Goal: Check status: Check status

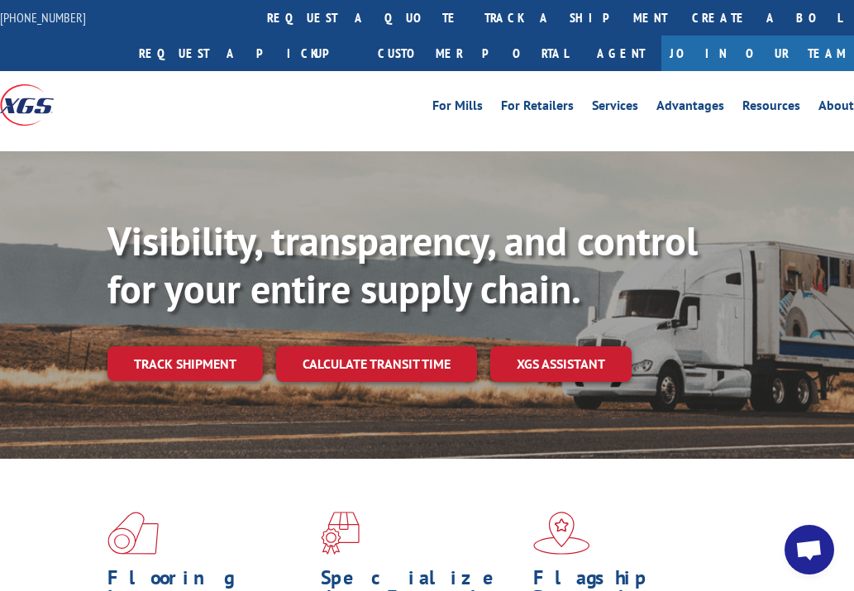
click at [472, 16] on link "track a shipment" at bounding box center [576, 18] width 208 height 36
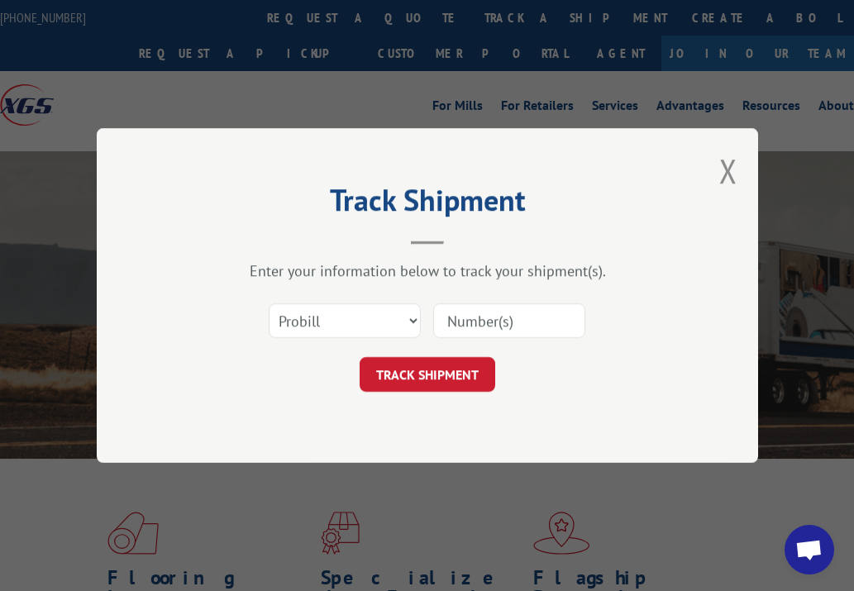
click at [481, 327] on input at bounding box center [509, 320] width 152 height 35
paste input "17059296 17059385 17059295 17349233 17059327 17349207 17349207 17059294 1705929…"
type input "17059296 17059385 17059295 17349233 17059327 17349207 17349207 17059294 1705929…"
click at [443, 371] on button "TRACK SHIPMENT" at bounding box center [428, 374] width 136 height 35
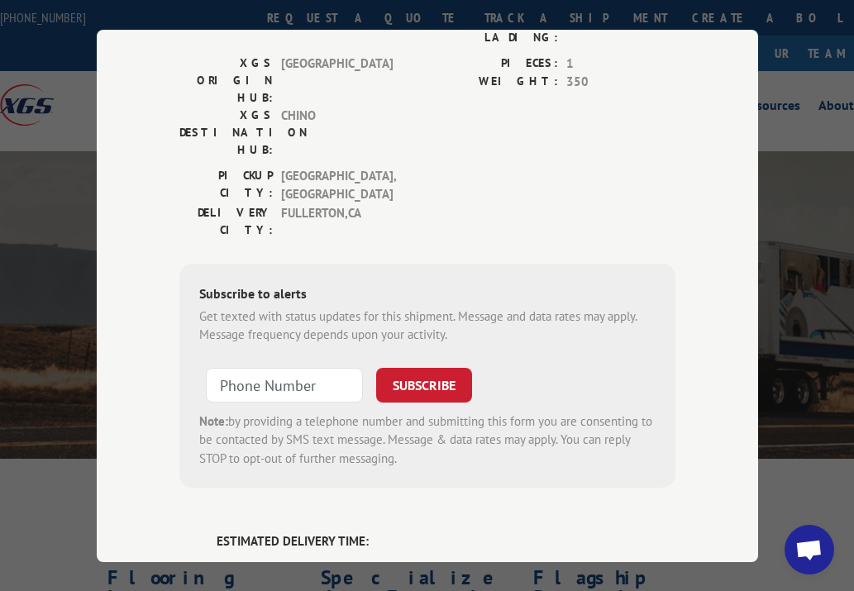
scroll to position [0, 0]
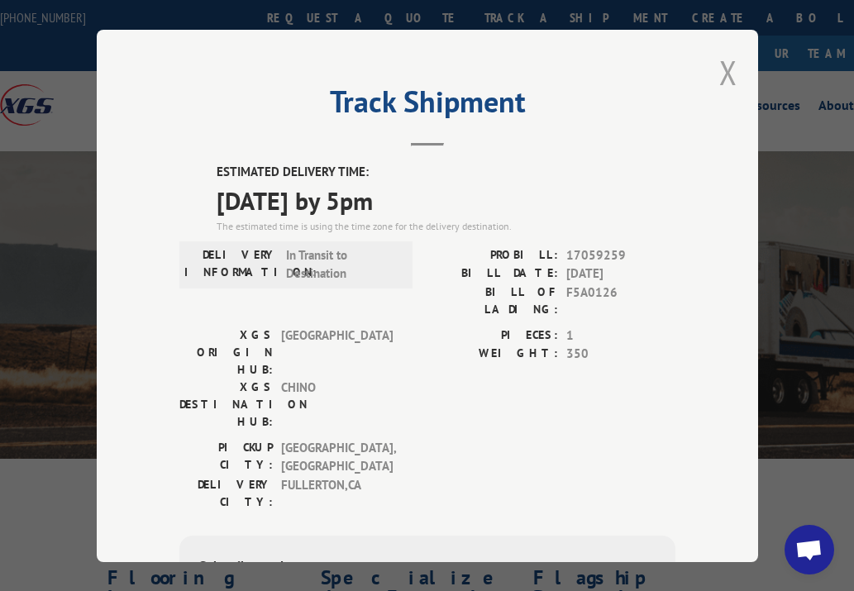
drag, startPoint x: 719, startPoint y: 71, endPoint x: 678, endPoint y: 69, distance: 40.6
click at [719, 71] on button "Close modal" at bounding box center [728, 72] width 18 height 44
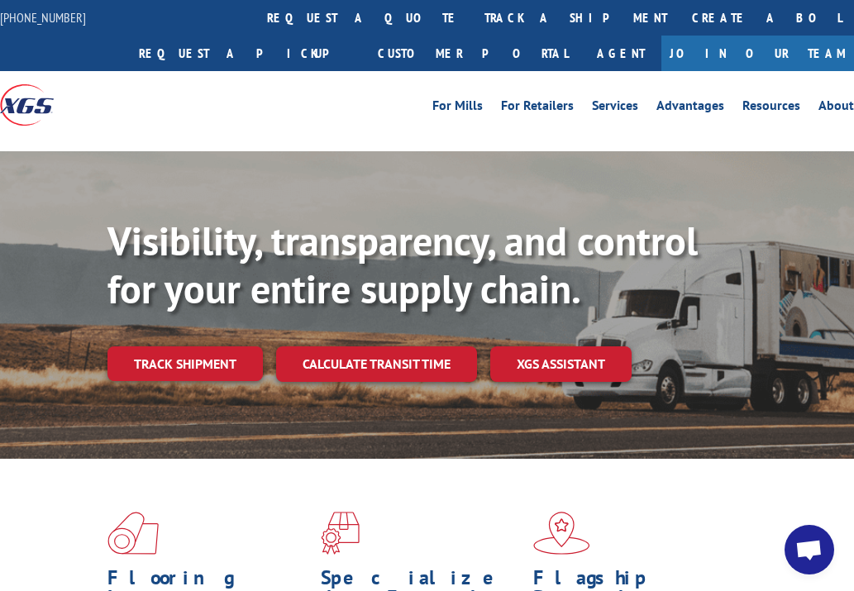
click at [472, 5] on link "track a shipment" at bounding box center [576, 18] width 208 height 36
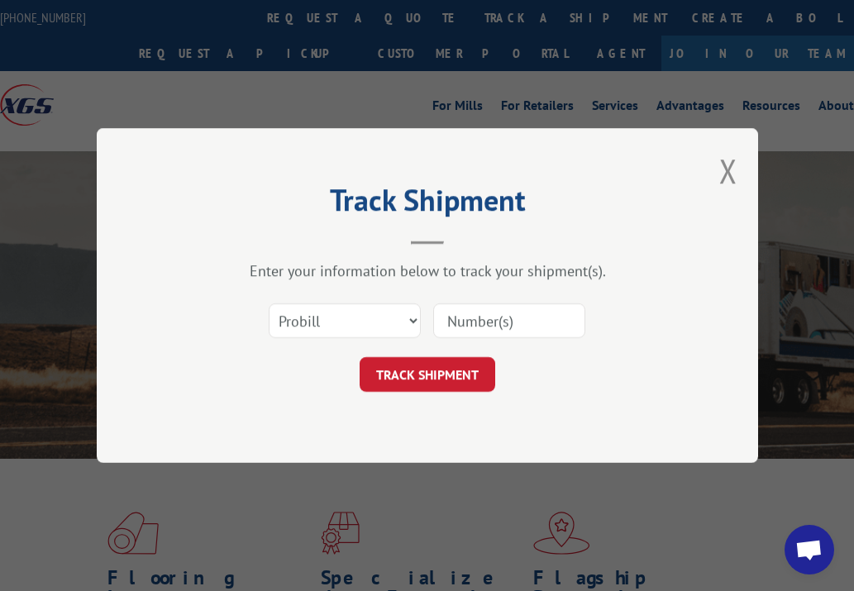
click at [513, 318] on input at bounding box center [509, 320] width 152 height 35
paste input "17059385 17059327 17059318 17059317 17059309 17349208 17349208 17349214 1734920…"
type input "17059385 17059327 17059318 17059317 17059309 17349208 17349208 17349214 1734920…"
click at [446, 369] on button "TRACK SHIPMENT" at bounding box center [428, 374] width 136 height 35
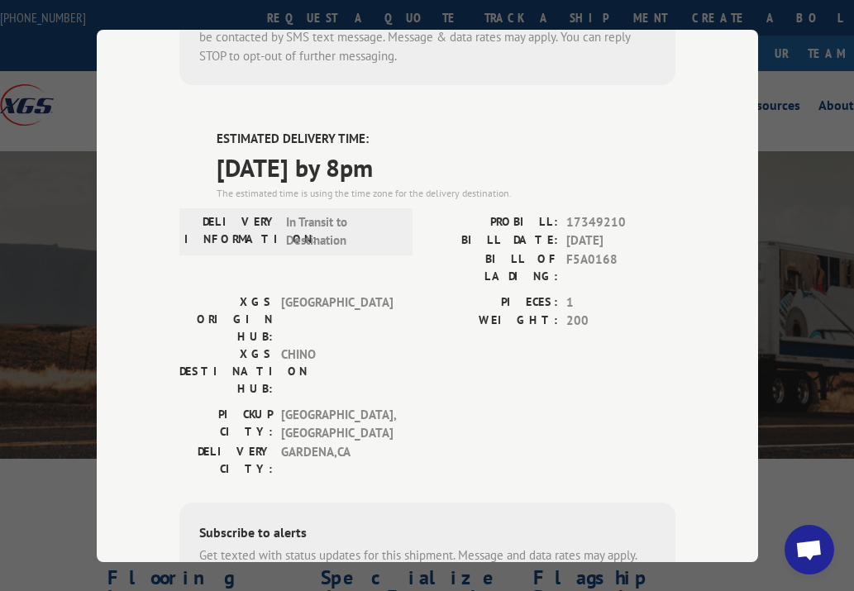
scroll to position [0, 0]
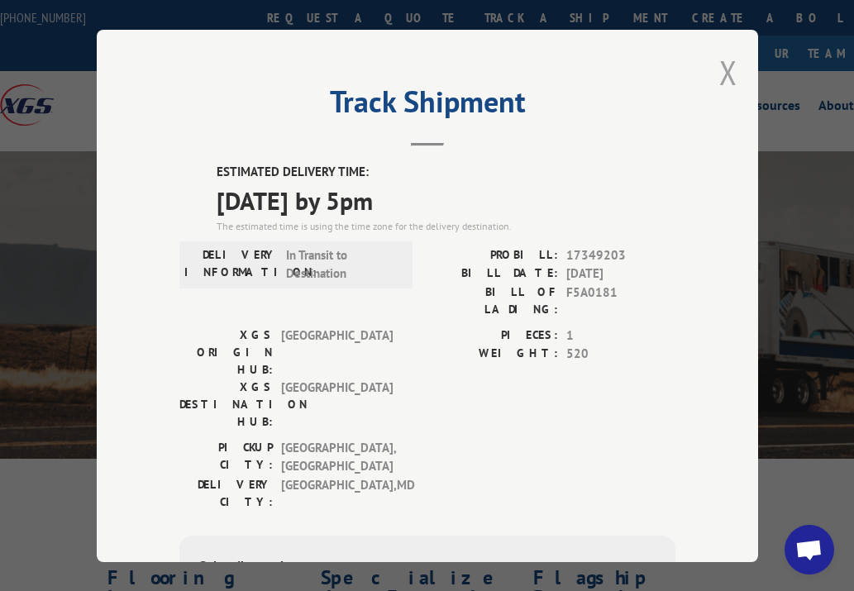
click at [719, 66] on button "Close modal" at bounding box center [728, 72] width 18 height 44
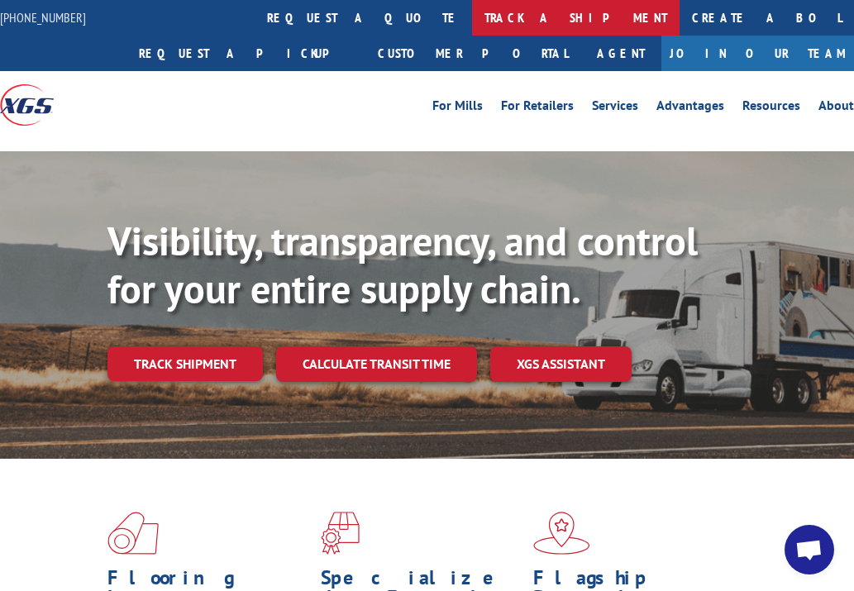
click at [472, 14] on link "track a shipment" at bounding box center [576, 18] width 208 height 36
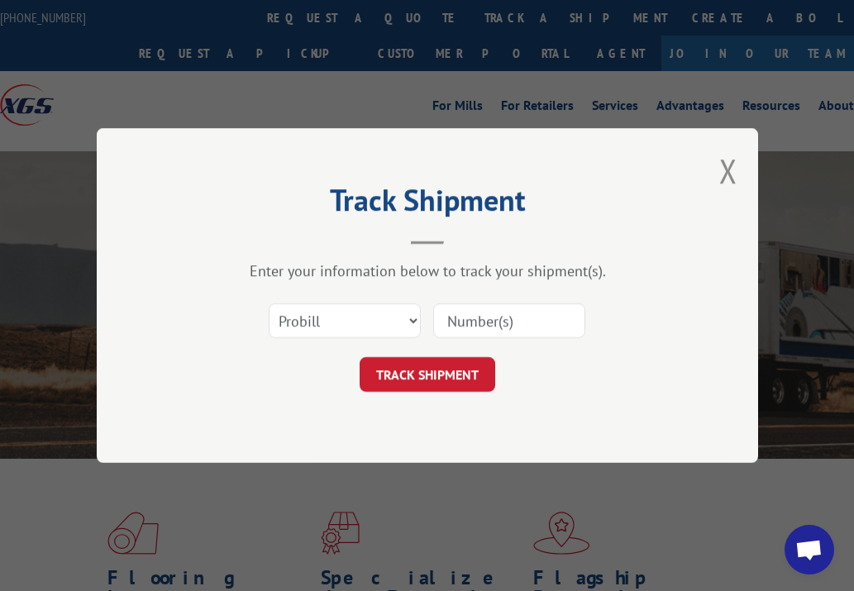
click at [539, 319] on input at bounding box center [509, 320] width 152 height 35
paste input "17059318 17059317 17059309 17349208 17349208"
type input "17059318 17059317 17059309 17349208 17349208"
click at [466, 374] on button "TRACK SHIPMENT" at bounding box center [428, 374] width 136 height 35
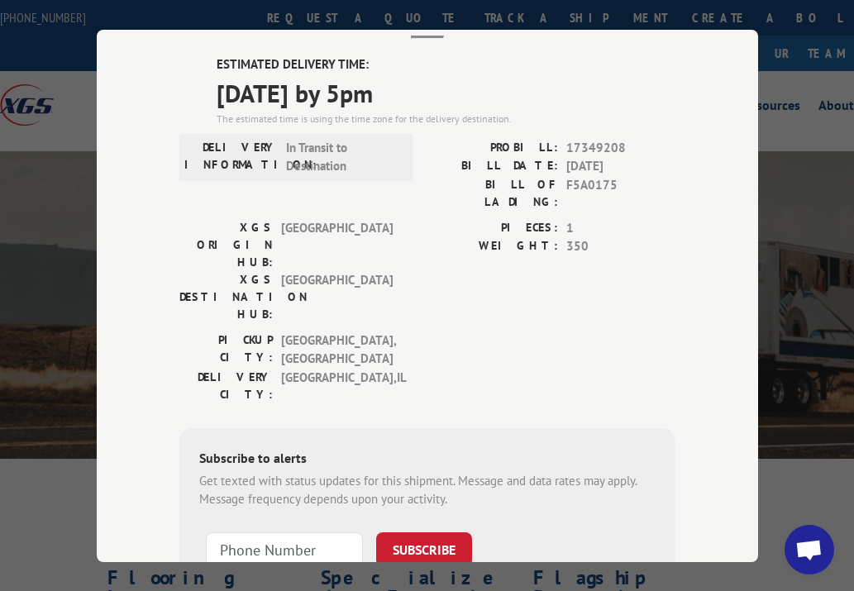
scroll to position [0, 0]
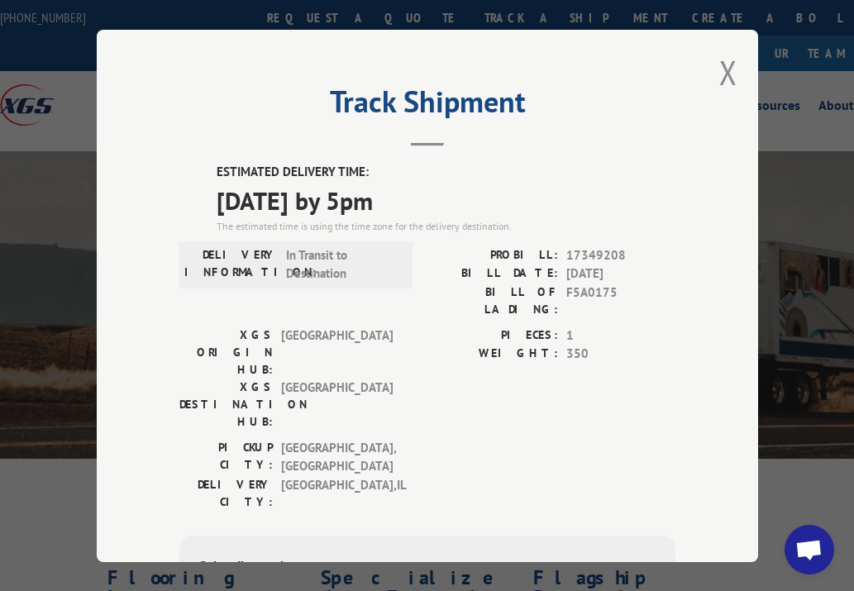
drag, startPoint x: 726, startPoint y: 61, endPoint x: 674, endPoint y: 51, distance: 53.0
click at [724, 61] on button "Close modal" at bounding box center [728, 72] width 18 height 44
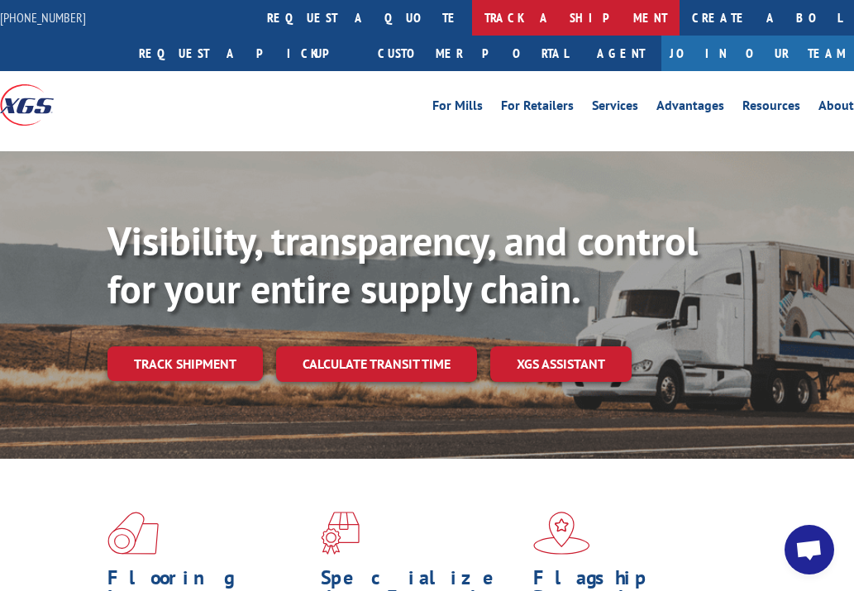
click at [472, 10] on link "track a shipment" at bounding box center [576, 18] width 208 height 36
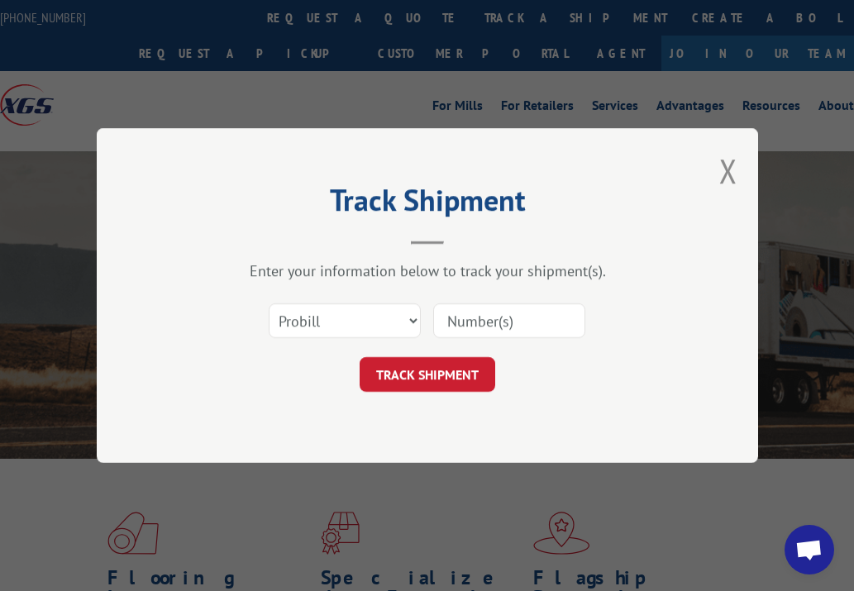
click at [533, 328] on input at bounding box center [509, 320] width 152 height 35
paste input "17059318 17059317 17059309"
type input "17059318 17059317 17059309"
click at [434, 368] on button "TRACK SHIPMENT" at bounding box center [428, 374] width 136 height 35
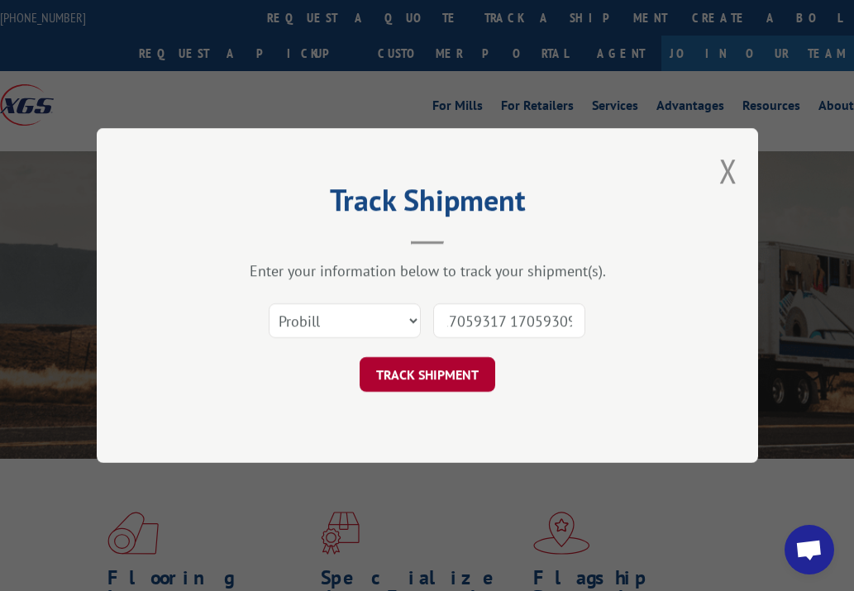
scroll to position [0, 0]
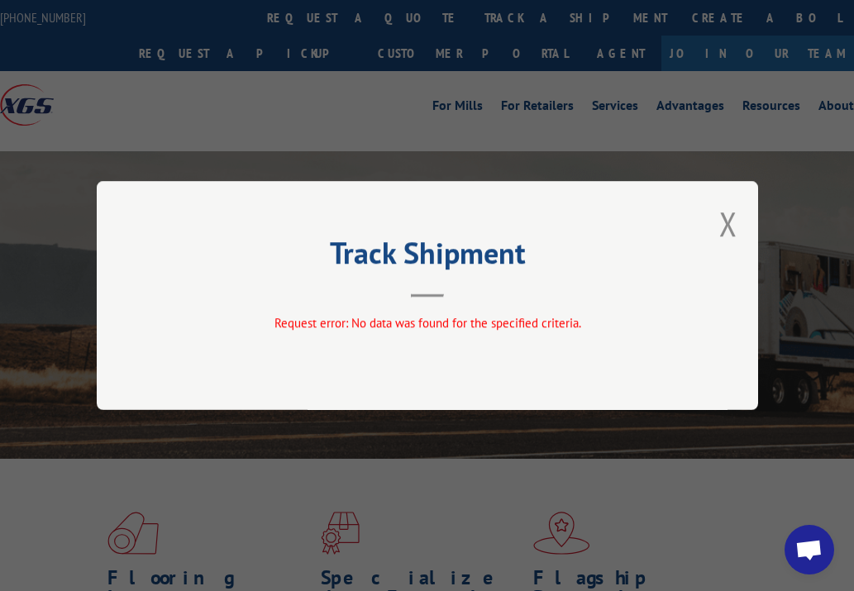
drag, startPoint x: 733, startPoint y: 223, endPoint x: 768, endPoint y: 215, distance: 35.7
click at [733, 220] on button "Close modal" at bounding box center [728, 224] width 18 height 44
